Goal: Task Accomplishment & Management: Complete application form

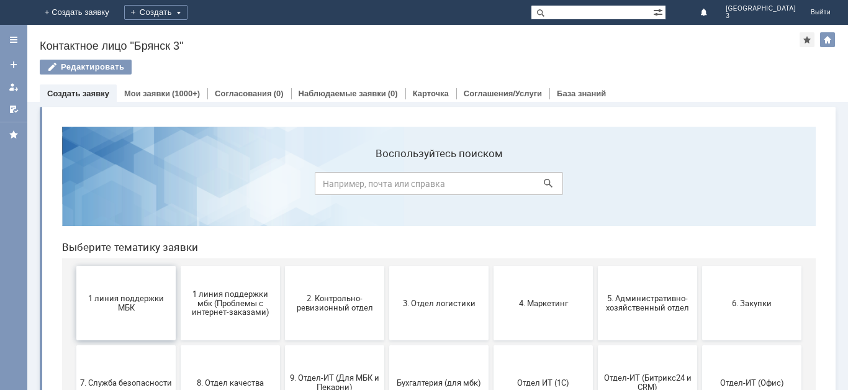
click at [124, 304] on span "1 линия поддержки МБК" at bounding box center [126, 303] width 92 height 19
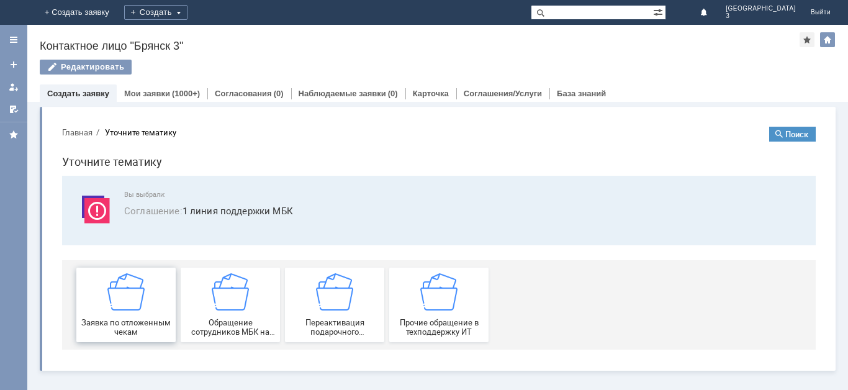
click at [141, 303] on img at bounding box center [125, 291] width 37 height 37
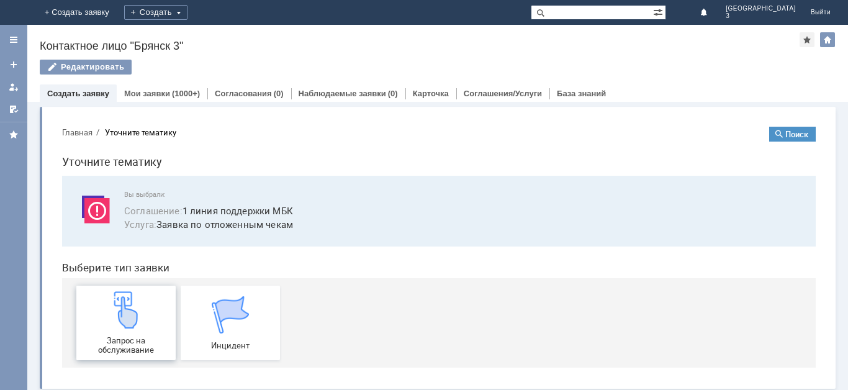
click at [128, 330] on div "Запрос на обслуживание" at bounding box center [126, 322] width 92 height 63
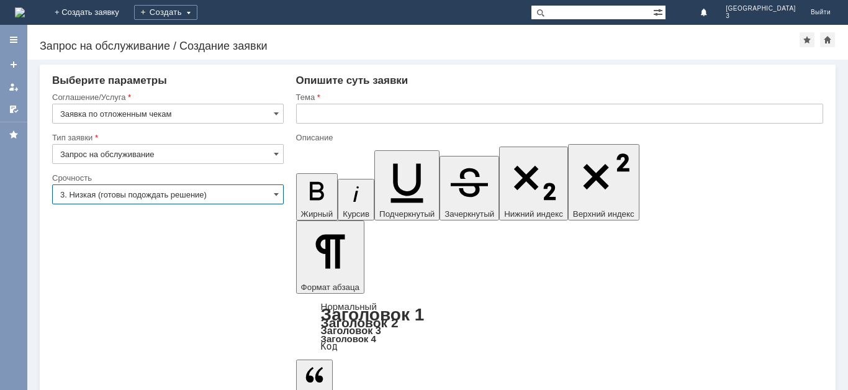
click at [238, 197] on input "3. Низкая (готовы подождать решение)" at bounding box center [168, 194] width 232 height 20
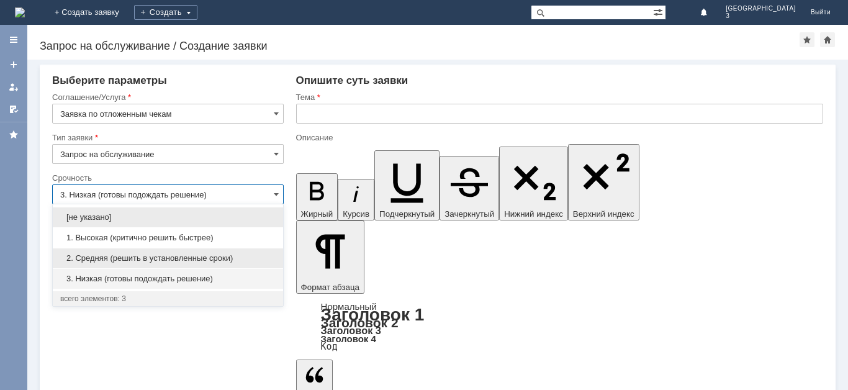
click at [193, 258] on span "2. Средняя (решить в установленные сроки)" at bounding box center [167, 258] width 215 height 10
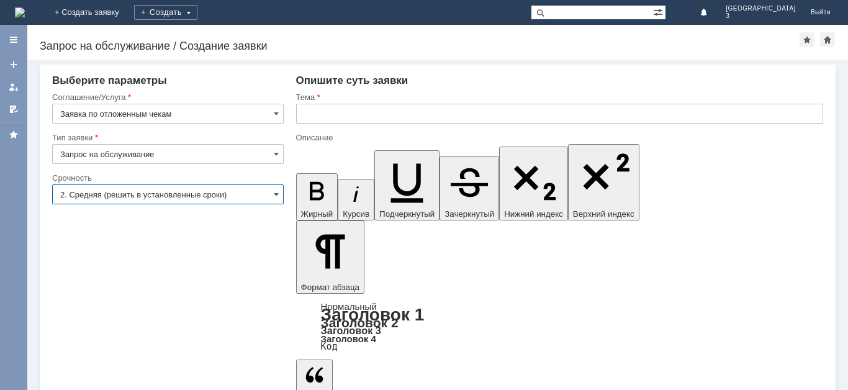
type input "2. Средняя (решить в установленные сроки)"
click at [337, 120] on input "text" at bounding box center [559, 114] width 527 height 20
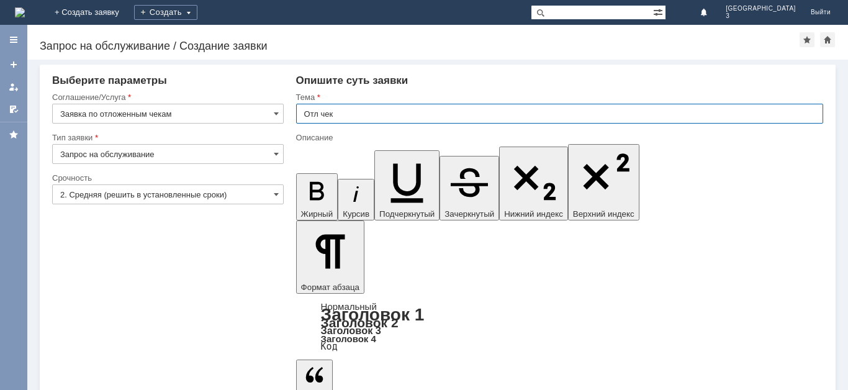
type input "Отл чек"
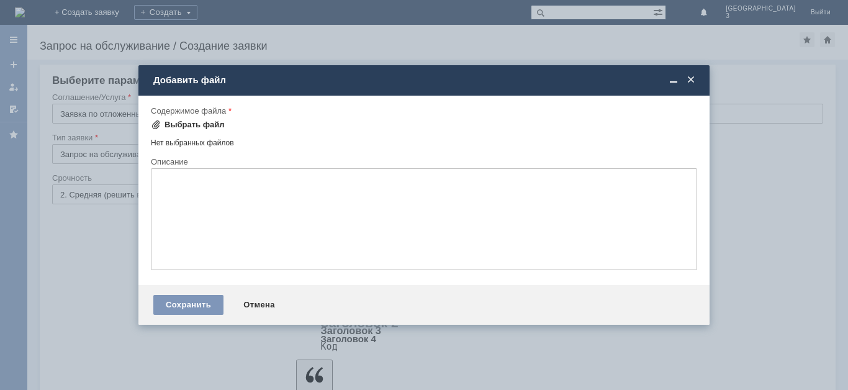
click at [153, 124] on span at bounding box center [156, 125] width 10 height 10
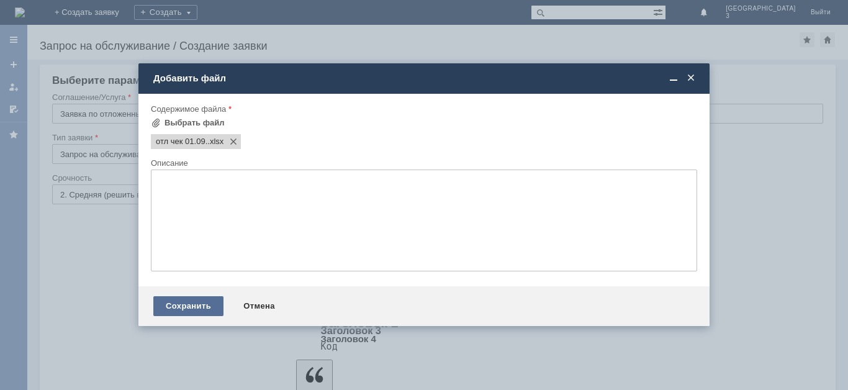
click at [207, 306] on div "Сохранить" at bounding box center [188, 306] width 70 height 20
